Goal: Ask a question

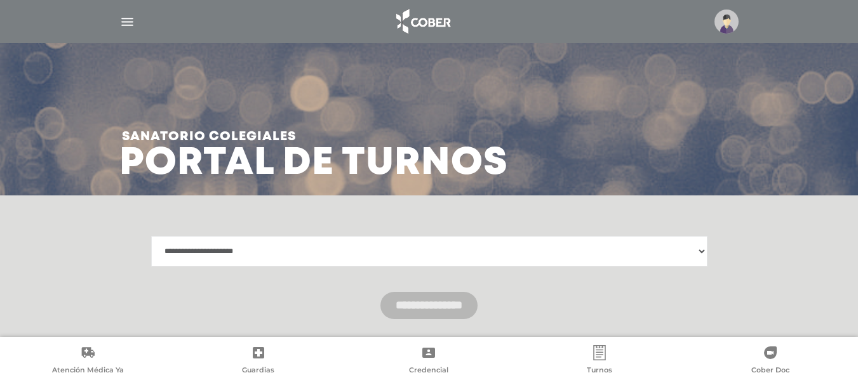
click at [430, 24] on img at bounding box center [422, 21] width 67 height 30
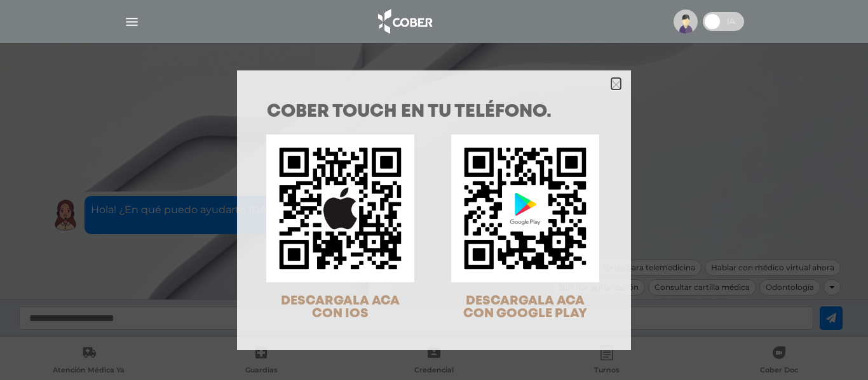
click at [611, 85] on icon "Close" at bounding box center [616, 85] width 10 height 10
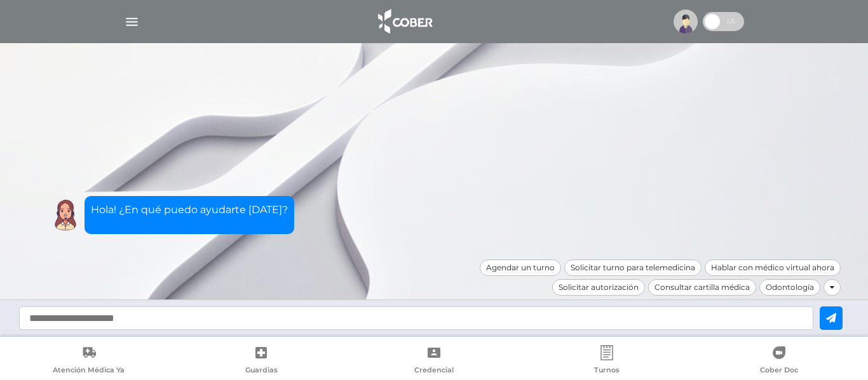
click at [830, 284] on icon at bounding box center [831, 288] width 4 height 8
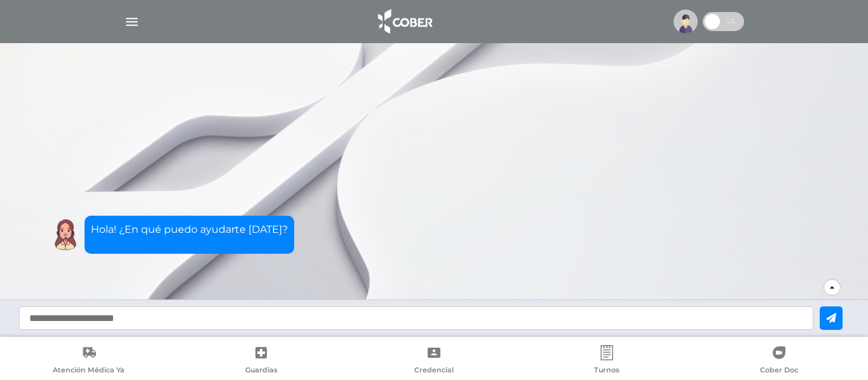
click at [368, 325] on input "text" at bounding box center [416, 318] width 794 height 23
type input "**********"
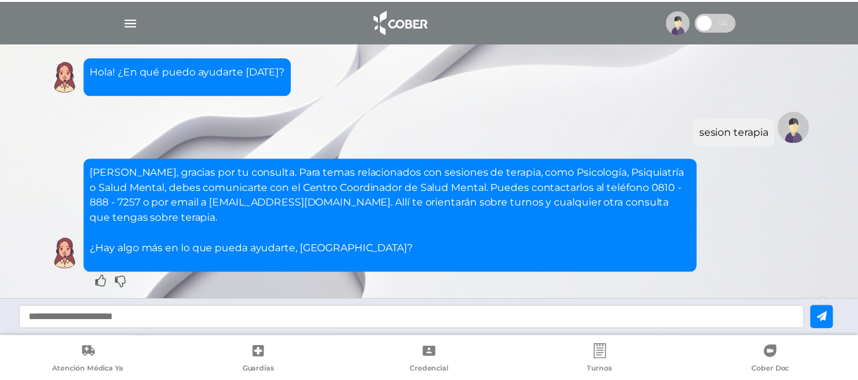
scroll to position [19, 0]
